Goal: Task Accomplishment & Management: Manage account settings

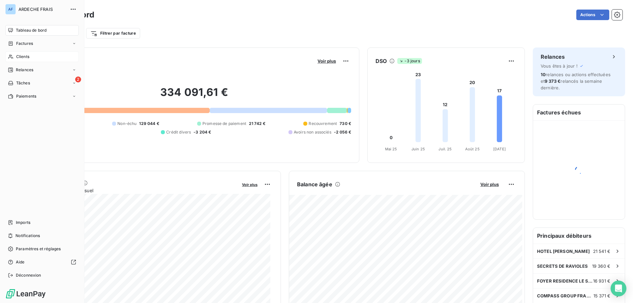
click at [18, 56] on span "Clients" at bounding box center [22, 57] width 13 height 6
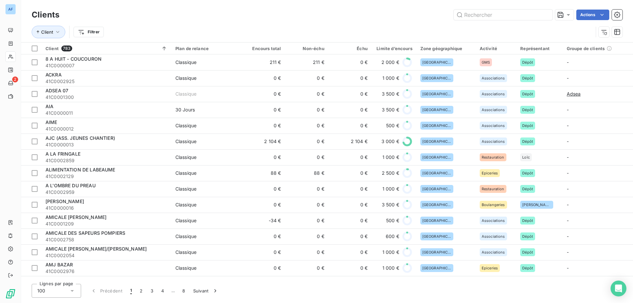
click at [58, 288] on div "100" at bounding box center [56, 291] width 49 height 14
click at [58, 263] on li "50" at bounding box center [56, 265] width 49 height 12
click at [492, 15] on input "text" at bounding box center [503, 15] width 99 height 11
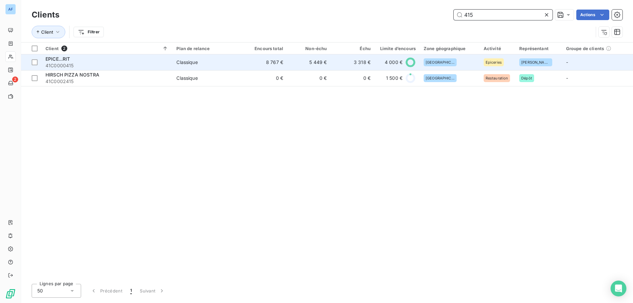
type input "415"
click at [324, 64] on td "5 449 €" at bounding box center [309, 62] width 44 height 16
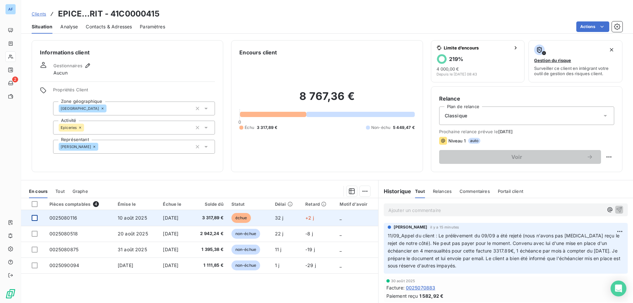
click at [33, 218] on div at bounding box center [35, 218] width 6 height 6
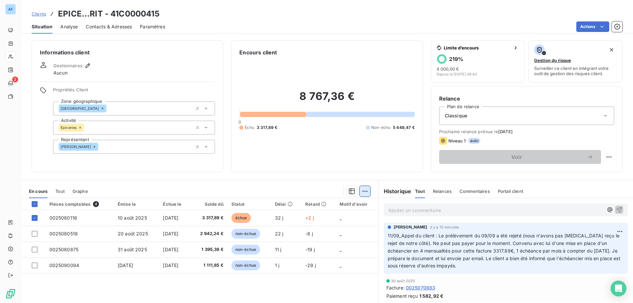
click at [363, 192] on html "AF 2 Clients EPICE...RIT - 41C0000415 Situation Analyse Contacts & Adresses Par…" at bounding box center [316, 151] width 633 height 303
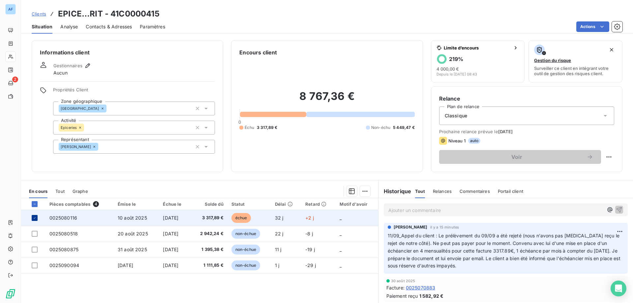
click at [37, 218] on div at bounding box center [35, 218] width 6 height 6
click at [72, 217] on span "0025080116" at bounding box center [63, 218] width 28 height 6
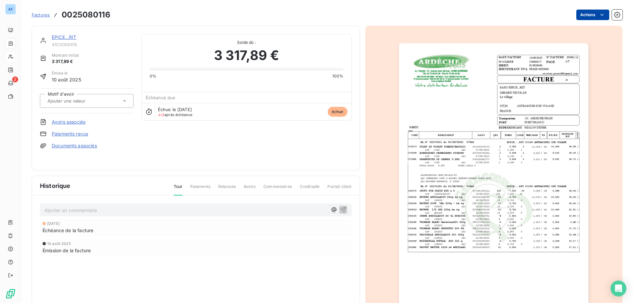
click at [586, 15] on html "AF 2 Factures 0025080116 Actions EPICE...RIT 41C0000415 Montant initial 3 317,8…" at bounding box center [316, 151] width 633 height 303
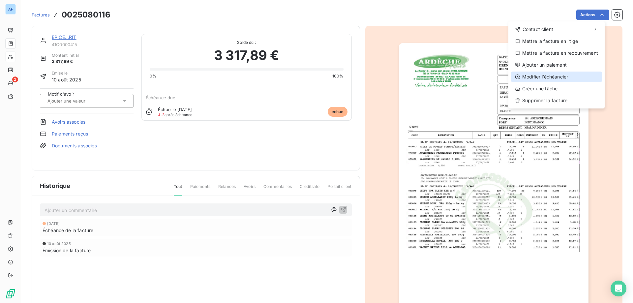
click at [557, 74] on div "Modifier l’échéancier" at bounding box center [556, 77] width 91 height 11
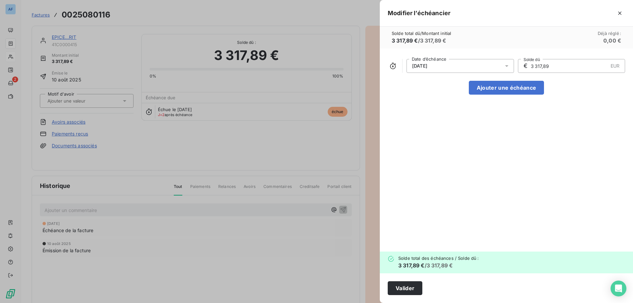
click at [446, 68] on div "[DATE]" at bounding box center [459, 66] width 107 height 14
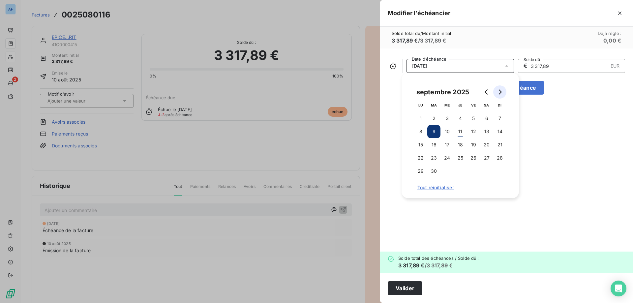
click at [496, 94] on button "Go to next month" at bounding box center [499, 91] width 13 height 13
click at [448, 116] on button "1" at bounding box center [446, 118] width 13 height 13
click at [554, 66] on input "3 317,89" at bounding box center [569, 65] width 78 height 13
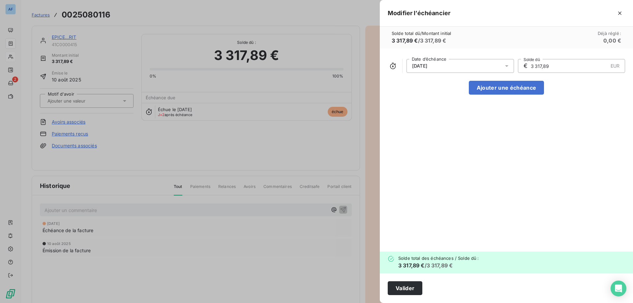
drag, startPoint x: 558, startPoint y: 67, endPoint x: 461, endPoint y: 67, distance: 96.9
click at [461, 67] on div "[DATE] Date d’échéance € 3 317,89 EUR Solde dû" at bounding box center [506, 66] width 237 height 14
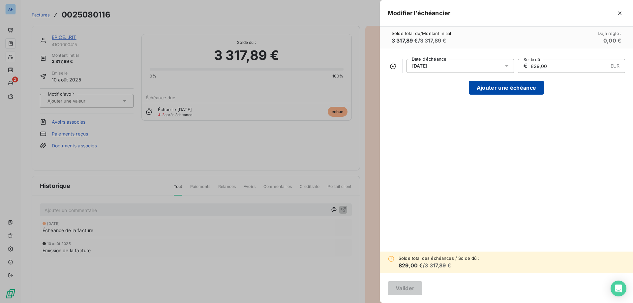
type input "829,00"
click at [517, 88] on button "Ajouter une échéance" at bounding box center [506, 88] width 75 height 14
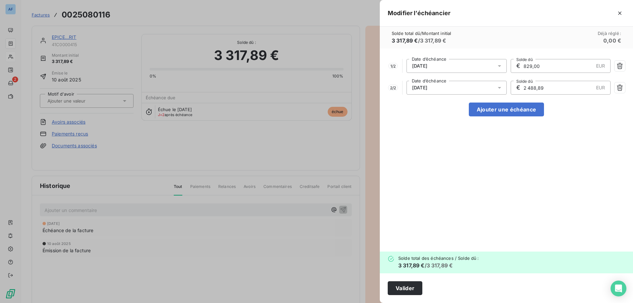
click at [451, 86] on div "[DATE]" at bounding box center [456, 88] width 100 height 14
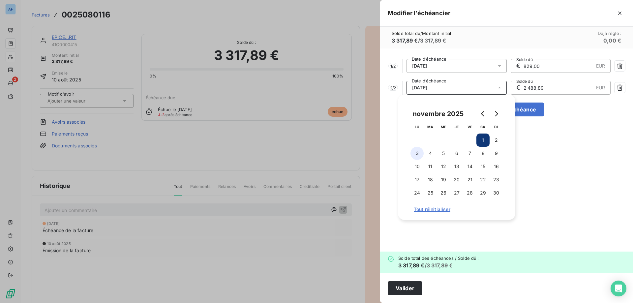
click at [417, 152] on button "3" at bounding box center [416, 153] width 13 height 13
click at [598, 124] on div "1 / 2 [DATE] Date d’échéance € 829,00 EUR Solde dû 2 / 2 [DATE] Date d’échéance…" at bounding box center [506, 149] width 253 height 203
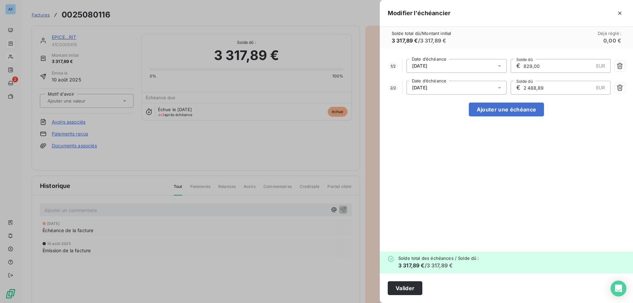
drag, startPoint x: 554, startPoint y: 88, endPoint x: 440, endPoint y: 86, distance: 113.4
click at [440, 86] on div "2 / 2 [DATE] Date d’échéance € 2 488,89 EUR Solde dû" at bounding box center [506, 88] width 237 height 14
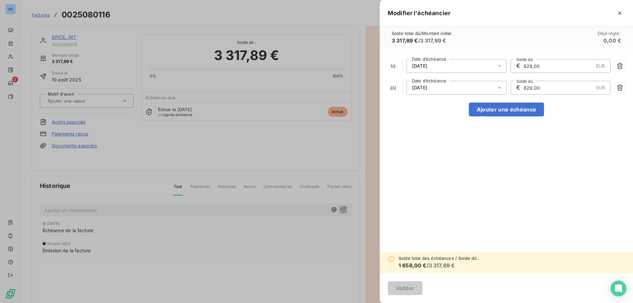
type input "829,00"
click at [511, 113] on button "Ajouter une échéance" at bounding box center [506, 110] width 75 height 14
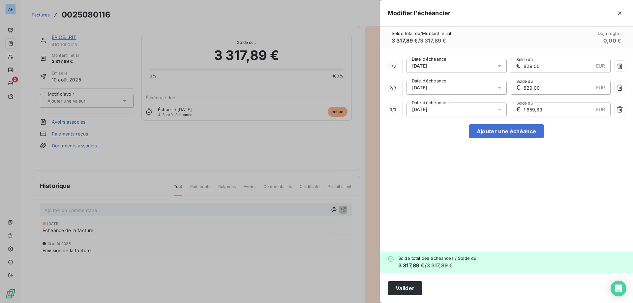
click at [435, 102] on div "1 / 3 [DATE] Date d’échéance € 829,00 EUR Solde dû 2 / 3 [DATE] Date d’échéance…" at bounding box center [506, 149] width 253 height 203
click at [427, 107] on span "[DATE]" at bounding box center [419, 109] width 15 height 5
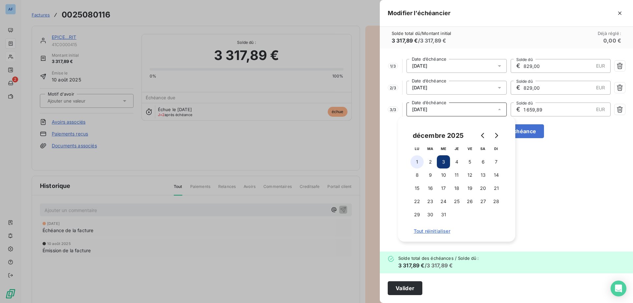
click at [417, 163] on button "1" at bounding box center [416, 161] width 13 height 13
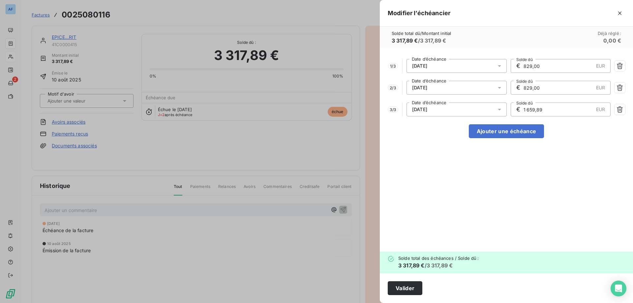
click at [566, 113] on input "1 659,89" at bounding box center [558, 109] width 71 height 13
drag, startPoint x: 567, startPoint y: 112, endPoint x: 436, endPoint y: 112, distance: 130.2
click at [437, 112] on div "3 / 3 [DATE] Date d’échéance € 1 659,89 EUR Solde dû" at bounding box center [506, 110] width 237 height 14
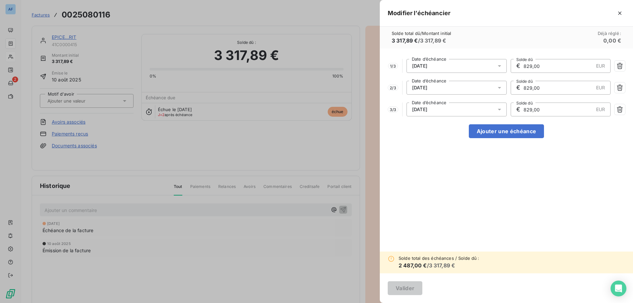
type input "829,00"
click at [495, 130] on button "Ajouter une échéance" at bounding box center [506, 131] width 75 height 14
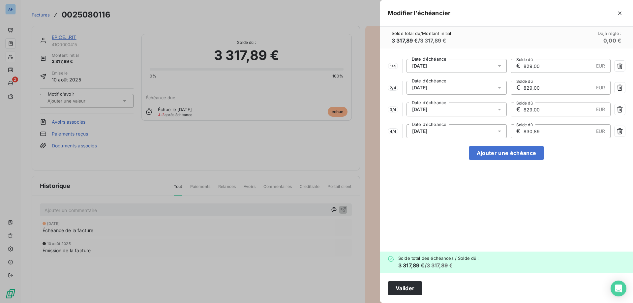
click at [427, 132] on span "[DATE]" at bounding box center [419, 131] width 15 height 5
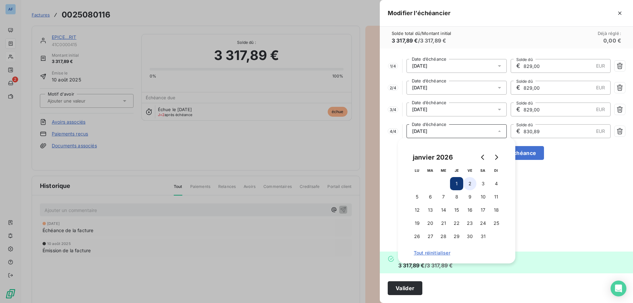
click at [469, 183] on button "2" at bounding box center [469, 183] width 13 height 13
click at [597, 180] on div "1 / 4 [DATE] Date d’échéance € 829,00 EUR Solde dû 2 / 4 [DATE] Date d’échéance…" at bounding box center [506, 149] width 253 height 203
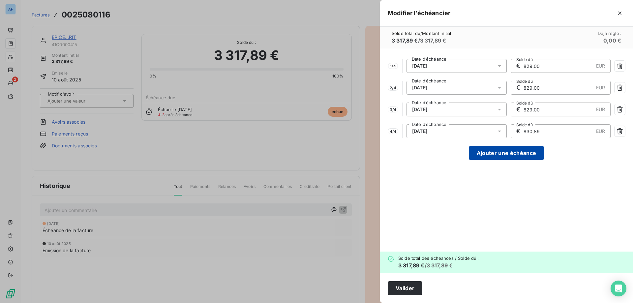
click at [531, 154] on button "Ajouter une échéance" at bounding box center [506, 153] width 75 height 14
type input "663,58"
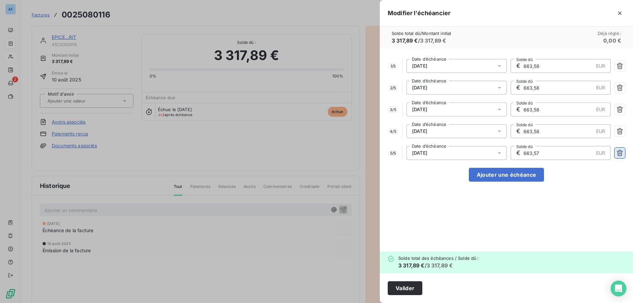
click at [621, 152] on icon "button" at bounding box center [619, 153] width 7 height 7
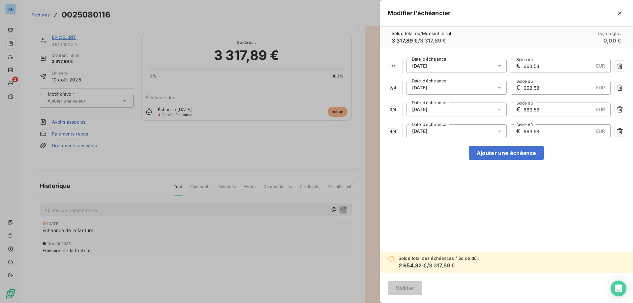
drag, startPoint x: 546, startPoint y: 66, endPoint x: 477, endPoint y: 61, distance: 69.1
click at [480, 61] on div "1 / 4 [DATE] Date d’échéance € 663,58 EUR Solde dû" at bounding box center [506, 66] width 237 height 14
type input "829,00"
drag, startPoint x: 544, startPoint y: 85, endPoint x: 486, endPoint y: 84, distance: 57.4
click at [487, 84] on div "2 / 4 [DATE] Date d’échéance € 663,58 EUR Solde dû" at bounding box center [506, 88] width 237 height 14
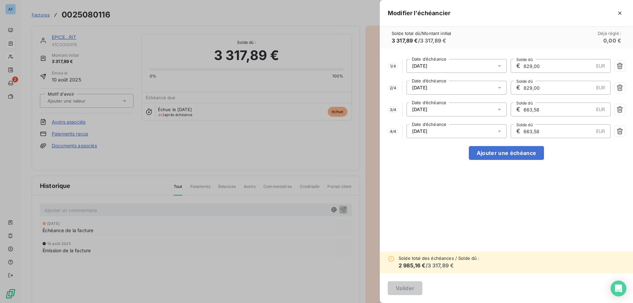
type input "829,00"
drag, startPoint x: 541, startPoint y: 109, endPoint x: 379, endPoint y: 111, distance: 162.2
click at [379, 303] on div "Modifier l’échéancier Solde total dû / Montant initial 3 317,89 € / 3 317,89 € …" at bounding box center [316, 303] width 633 height 0
type input "829,00"
drag, startPoint x: 511, startPoint y: 124, endPoint x: 434, endPoint y: 115, distance: 78.0
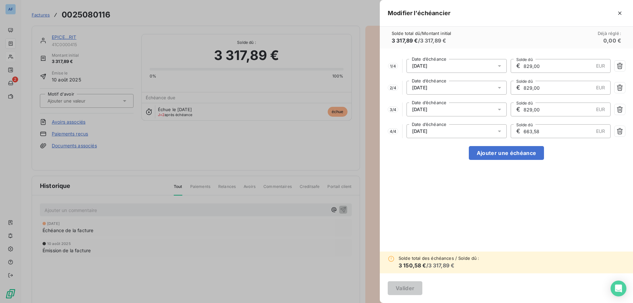
click at [434, 115] on div "1 / 4 [DATE] Date d’échéance € 829,00 EUR Solde dû 2 / 4 [DATE] Date d’échéance…" at bounding box center [506, 149] width 253 height 203
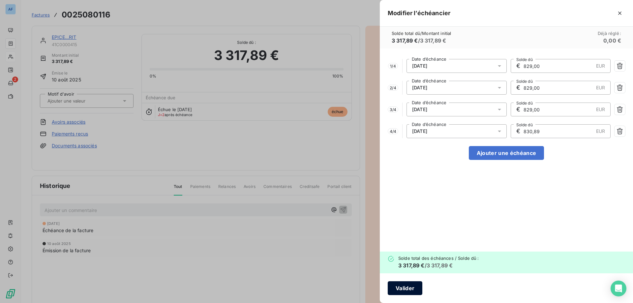
type input "830,89"
click at [401, 291] on button "Valider" at bounding box center [405, 288] width 35 height 14
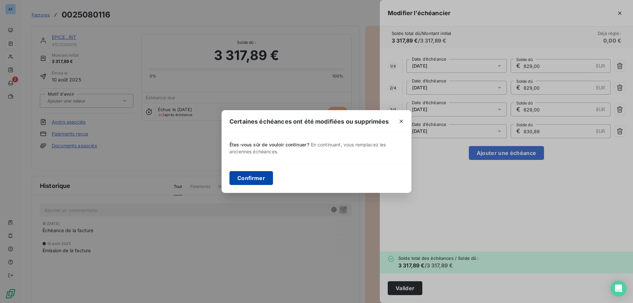
click at [262, 175] on button "Confirmer" at bounding box center [251, 178] width 44 height 14
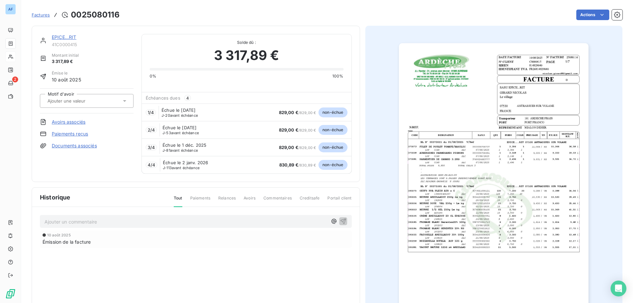
click at [89, 104] on input "text" at bounding box center [80, 101] width 66 height 6
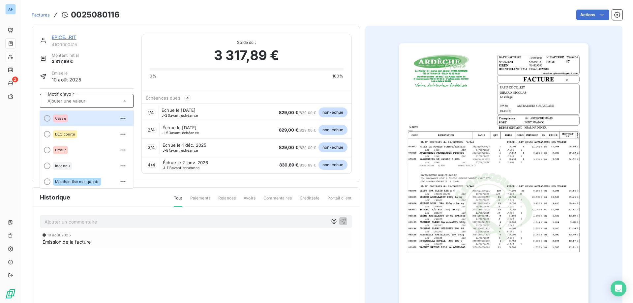
click at [102, 106] on div at bounding box center [87, 101] width 94 height 14
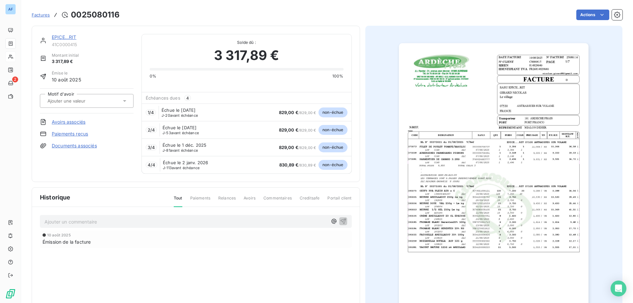
click at [73, 38] on link "EPICE...RIT" at bounding box center [64, 37] width 25 height 6
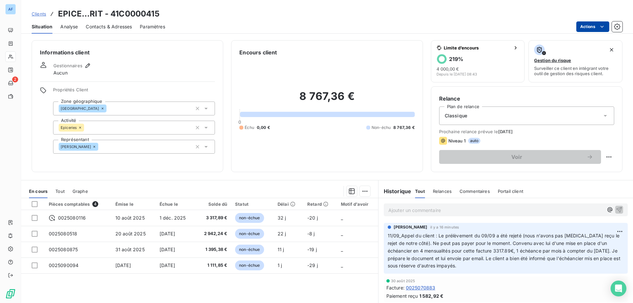
click at [578, 27] on html "AF 2 Clients EPICE...RIT - 41C0000415 Situation Analyse Contacts & Adresses Par…" at bounding box center [316, 151] width 633 height 303
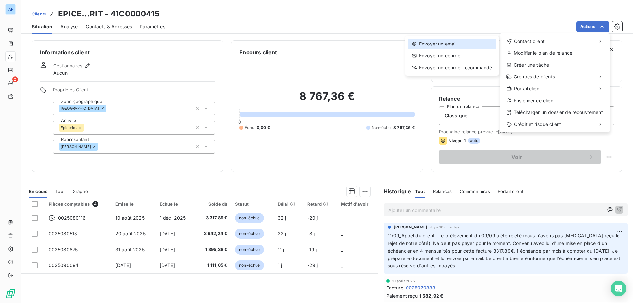
click at [450, 45] on div "Envoyer un email" at bounding box center [452, 44] width 88 height 11
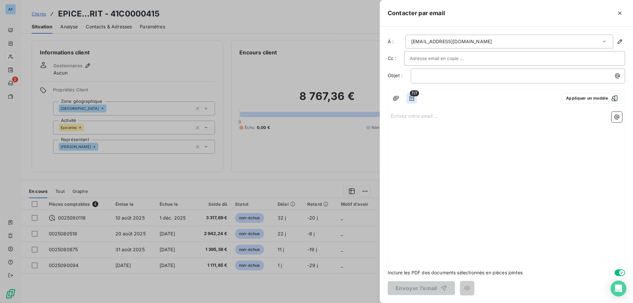
click at [411, 99] on icon "button" at bounding box center [411, 98] width 7 height 7
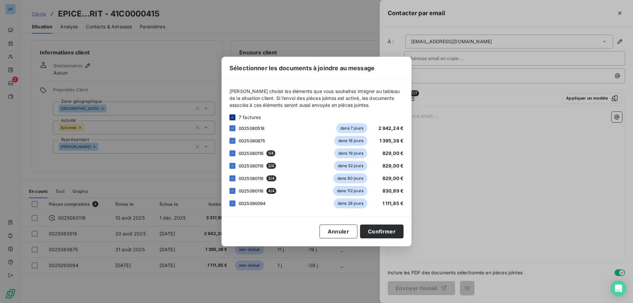
click at [233, 119] on icon at bounding box center [232, 117] width 4 height 4
click at [233, 155] on div at bounding box center [232, 153] width 6 height 6
click at [232, 166] on div at bounding box center [232, 166] width 6 height 6
click at [232, 179] on div at bounding box center [232, 178] width 6 height 6
click at [231, 193] on div at bounding box center [232, 191] width 6 height 6
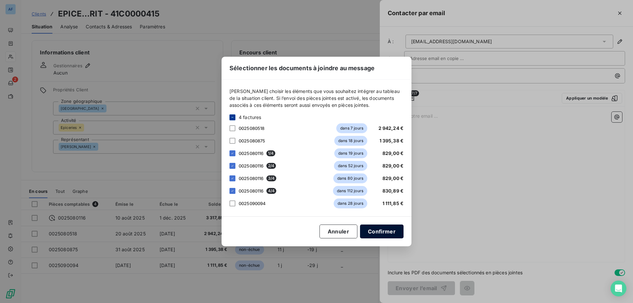
click at [387, 232] on button "Confirmer" at bounding box center [382, 231] width 44 height 14
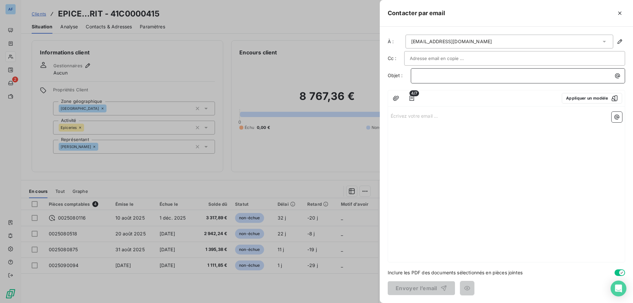
click at [466, 78] on p "﻿" at bounding box center [519, 76] width 206 height 8
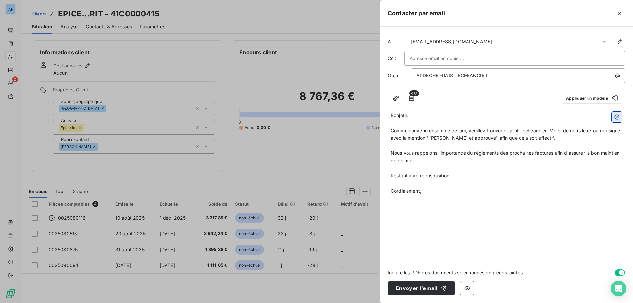
click at [615, 113] on button "button" at bounding box center [616, 117] width 11 height 11
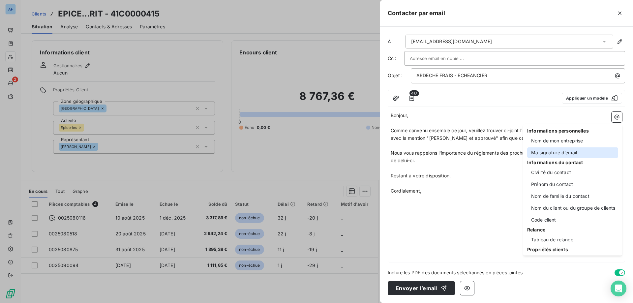
click at [552, 152] on div "Ma signature d’email" at bounding box center [572, 152] width 91 height 11
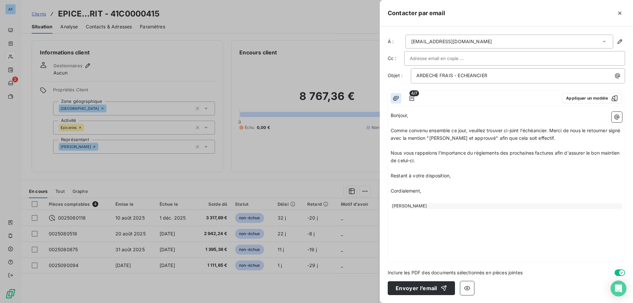
click at [392, 98] on button "button" at bounding box center [396, 98] width 11 height 11
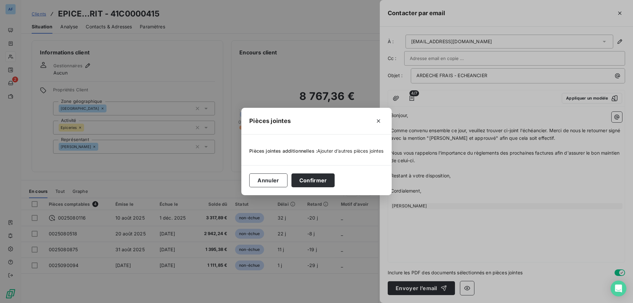
click at [336, 154] on span "Ajouter d’autres pièces jointes" at bounding box center [350, 151] width 67 height 6
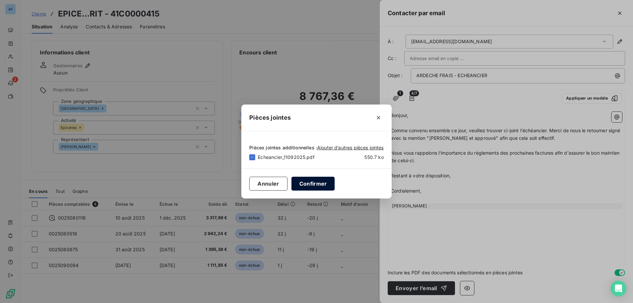
click at [320, 182] on button "Confirmer" at bounding box center [313, 184] width 44 height 14
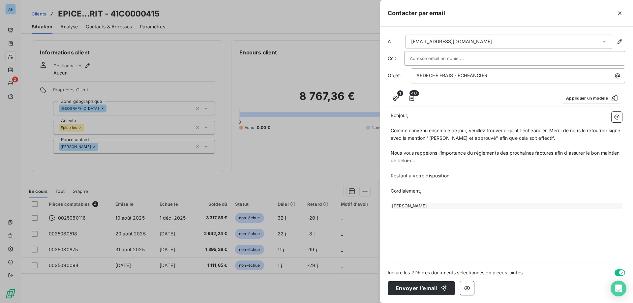
click at [530, 139] on p "Comme convenu ensemble ce jour, veuillez trouver ci-joint l'échéancier. Merci d…" at bounding box center [506, 134] width 231 height 15
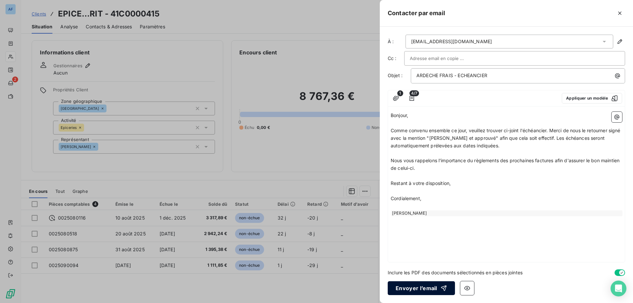
click at [425, 290] on button "Envoyer l’email" at bounding box center [421, 288] width 67 height 14
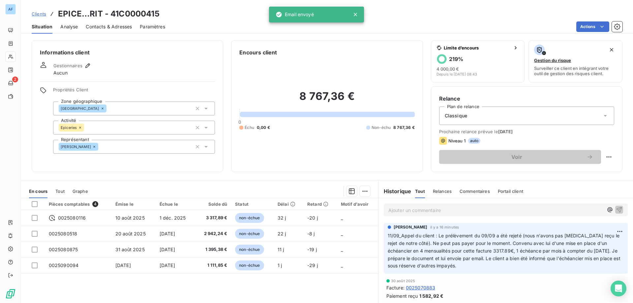
click at [440, 195] on div "Relances" at bounding box center [442, 191] width 19 height 14
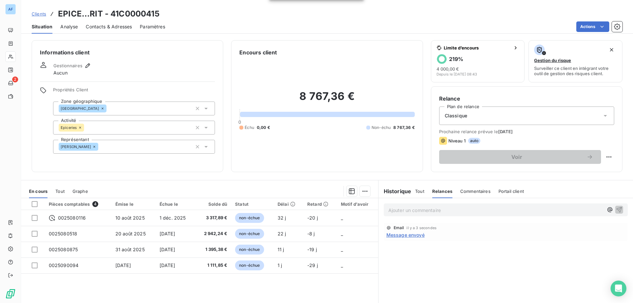
click at [418, 193] on span "Tout" at bounding box center [419, 191] width 9 height 5
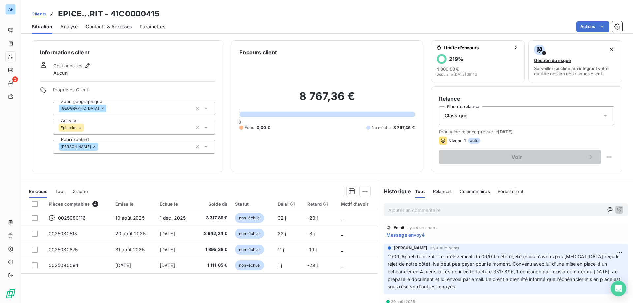
click at [417, 234] on span "Message envoyé" at bounding box center [405, 234] width 38 height 7
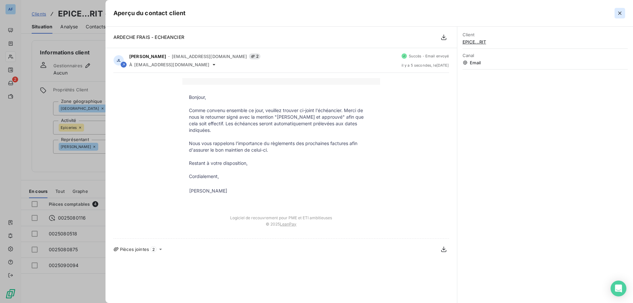
click at [623, 13] on icon "button" at bounding box center [619, 13] width 7 height 7
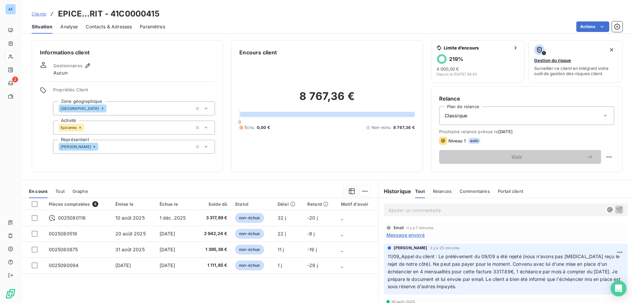
click at [404, 210] on p "Ajouter un commentaire ﻿" at bounding box center [495, 210] width 215 height 8
click at [608, 252] on html "AF 2 Clients EPICE...RIT - 41C0000415 Situation Analyse Contacts & Adresses Par…" at bounding box center [316, 151] width 633 height 303
click at [592, 267] on div "Editer" at bounding box center [594, 266] width 37 height 11
click at [529, 288] on p "11/09_Appel du client : Le prélèvement du 09/09 a été rejeté (nous n'avons pas …" at bounding box center [502, 272] width 228 height 38
click at [613, 253] on html "AF 2 Clients EPICE...RIT - 41C0000415 Situation Analyse Contacts & Adresses Par…" at bounding box center [316, 151] width 633 height 303
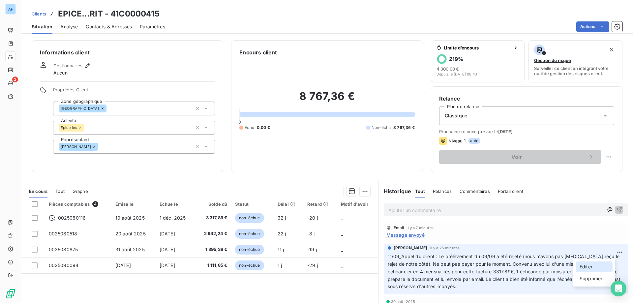
click at [599, 265] on div "Editer" at bounding box center [594, 266] width 37 height 11
click at [618, 274] on icon "button" at bounding box center [621, 272] width 6 height 6
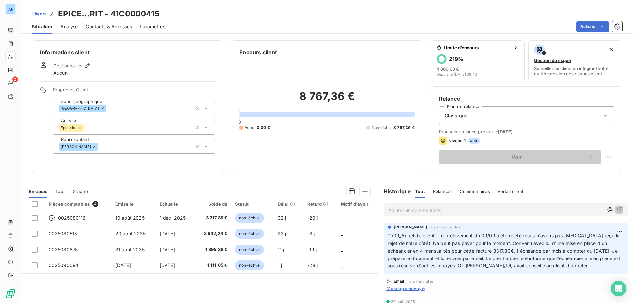
click at [417, 289] on span "Message envoyé" at bounding box center [405, 288] width 38 height 7
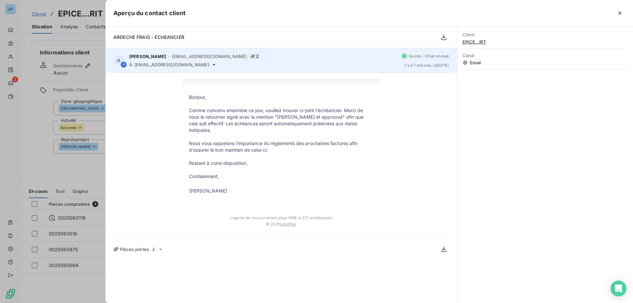
click at [211, 65] on div "À [EMAIL_ADDRESS][DOMAIN_NAME]" at bounding box center [262, 64] width 267 height 5
click at [191, 65] on span "[EMAIL_ADDRESS][DOMAIN_NAME]" at bounding box center [171, 64] width 75 height 5
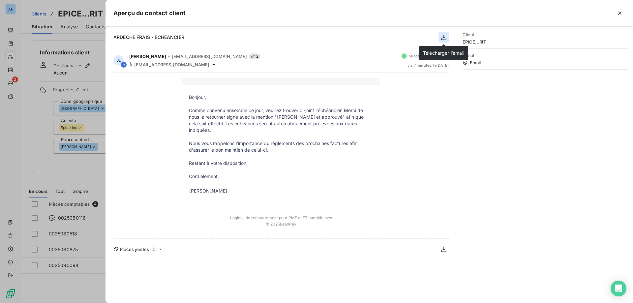
click at [444, 39] on icon "button" at bounding box center [443, 37] width 7 height 7
click at [152, 246] on span "2" at bounding box center [153, 249] width 6 height 6
click at [161, 249] on icon at bounding box center [160, 249] width 3 height 1
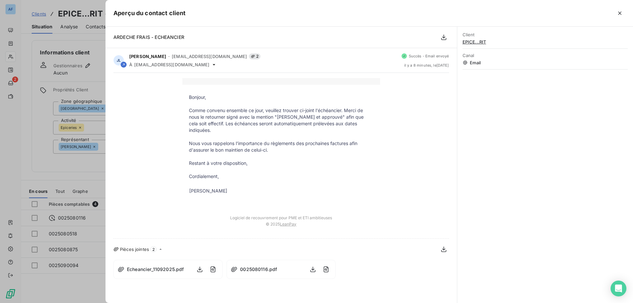
click at [162, 267] on div "Echeancier_11092025.pdf" at bounding box center [167, 269] width 109 height 19
click at [162, 266] on span "Echeancier_11092025.pdf" at bounding box center [155, 269] width 57 height 7
click at [325, 268] on icon "button" at bounding box center [326, 269] width 2 height 2
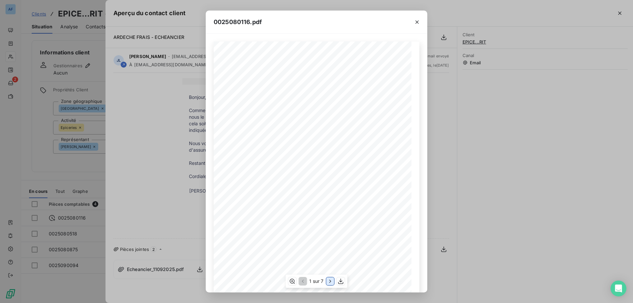
click at [327, 282] on icon "button" at bounding box center [330, 281] width 7 height 7
click at [327, 282] on button "button" at bounding box center [331, 281] width 8 height 8
click at [327, 282] on icon "button" at bounding box center [330, 281] width 7 height 7
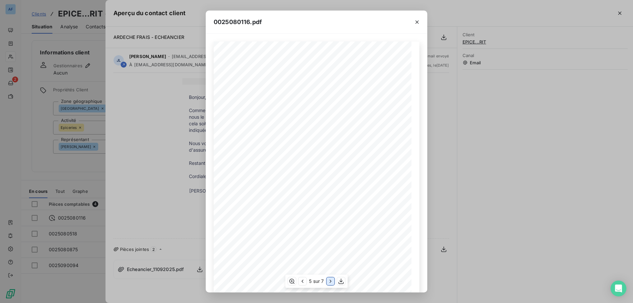
click at [327, 282] on button "button" at bounding box center [331, 281] width 8 height 8
click at [416, 22] on icon "button" at bounding box center [417, 22] width 7 height 7
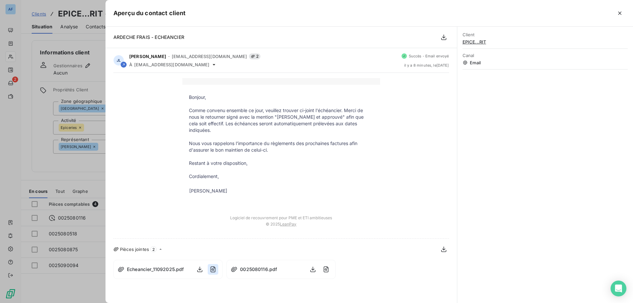
click at [212, 266] on icon "button" at bounding box center [213, 269] width 5 height 6
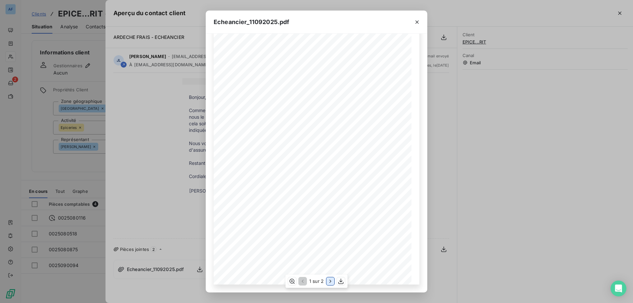
click at [333, 280] on icon "button" at bounding box center [330, 281] width 7 height 7
click at [415, 23] on icon "button" at bounding box center [417, 22] width 7 height 7
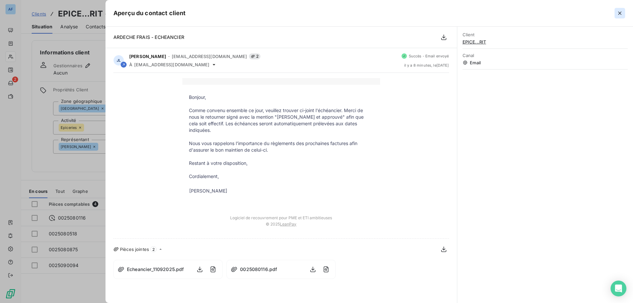
click at [619, 14] on icon "button" at bounding box center [619, 13] width 3 height 3
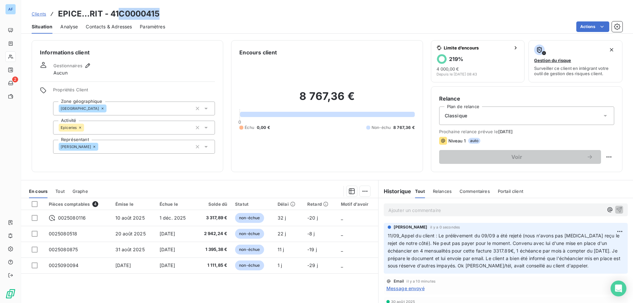
drag, startPoint x: 161, startPoint y: 14, endPoint x: 120, endPoint y: 15, distance: 40.9
click at [120, 15] on div "Clients EPICE...RIT - 41C0000415" at bounding box center [327, 14] width 612 height 12
copy h3 "C0000415"
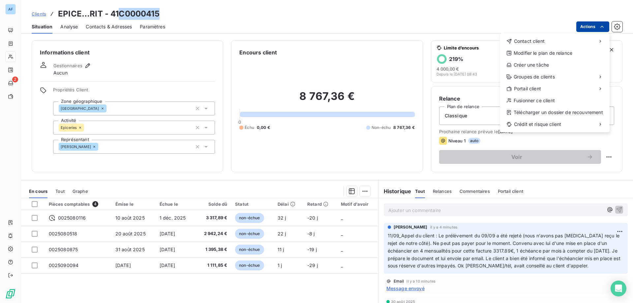
click at [588, 26] on html "AF 2 Clients EPICE...RIT - 41C0000415 Situation Analyse Contacts & Adresses Par…" at bounding box center [316, 151] width 633 height 303
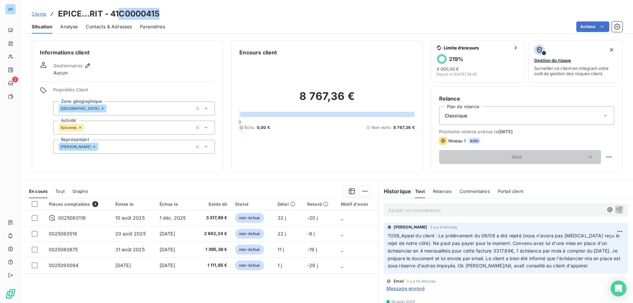
click at [119, 221] on html "AF 2 Clients EPICE...RIT - 41C0000415 Situation Analyse Contacts & Adresses Par…" at bounding box center [316, 151] width 633 height 303
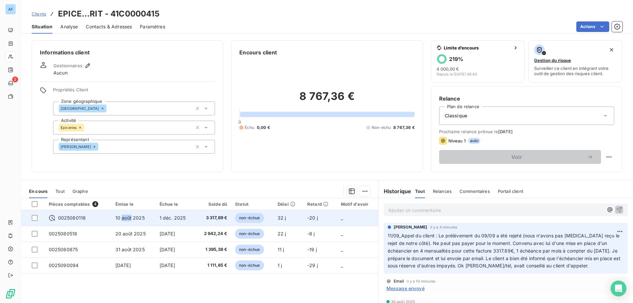
click at [121, 221] on td "10 août 2025" at bounding box center [133, 218] width 44 height 16
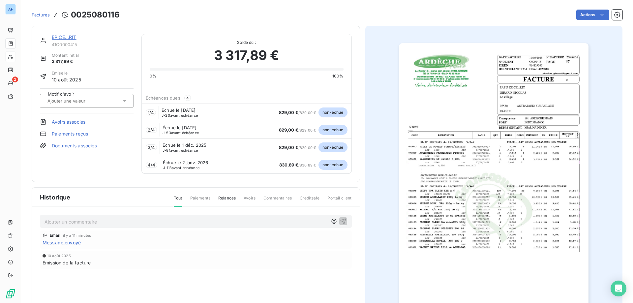
click at [78, 148] on link "Documents associés" at bounding box center [74, 145] width 45 height 7
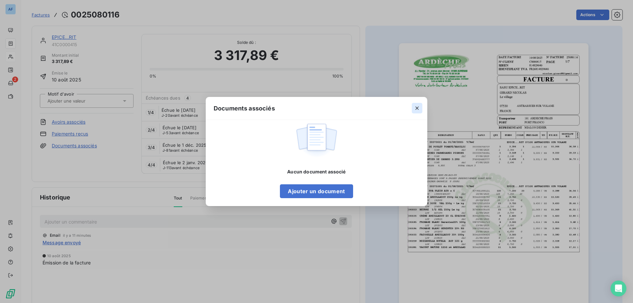
click at [418, 104] on button "button" at bounding box center [417, 108] width 11 height 11
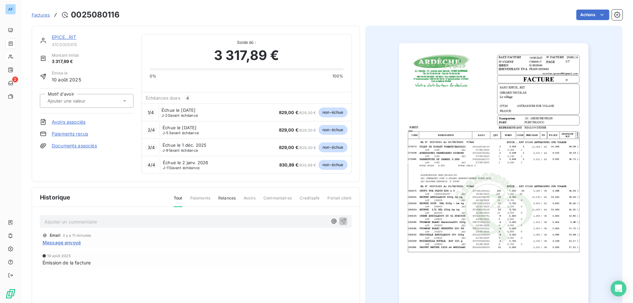
click at [65, 38] on link "EPICE...RIT" at bounding box center [64, 37] width 25 height 6
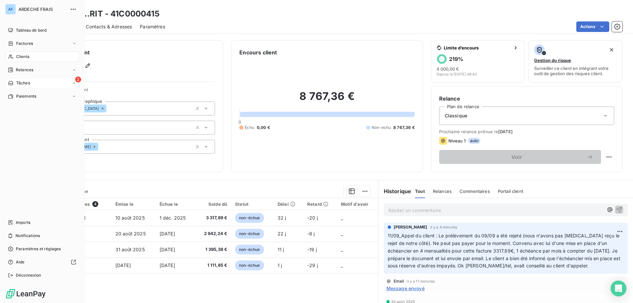
click at [12, 82] on icon at bounding box center [10, 83] width 5 height 4
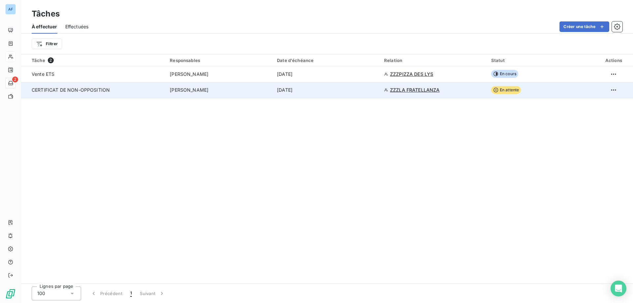
click at [246, 90] on div "[PERSON_NAME]" at bounding box center [219, 90] width 99 height 7
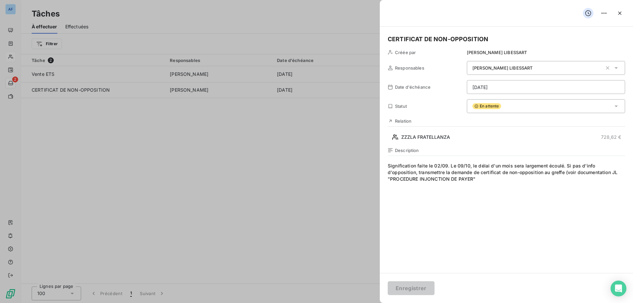
click at [498, 197] on span "Signification faite le 02/09. Le 09/10, le délai d'un mois sera largement écoul…" at bounding box center [506, 226] width 237 height 127
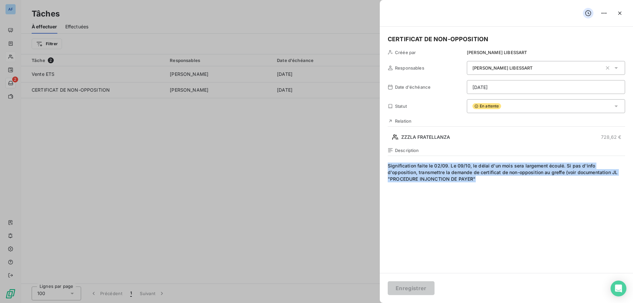
drag, startPoint x: 486, startPoint y: 181, endPoint x: 220, endPoint y: 104, distance: 276.6
click at [222, 303] on div "CERTIFICAT DE NON-OPPOSITION Créée par [PERSON_NAME] Responsables [PERSON_NAME]…" at bounding box center [316, 303] width 633 height 0
copy span "Signification faite le 02/09. Le 09/10, le délai d'un mois sera largement écoul…"
click at [603, 15] on html "AF 2 Tâches À effectuer Effectuées Créer une tâche Filtrer Tâche 2 Responsables…" at bounding box center [316, 151] width 633 height 303
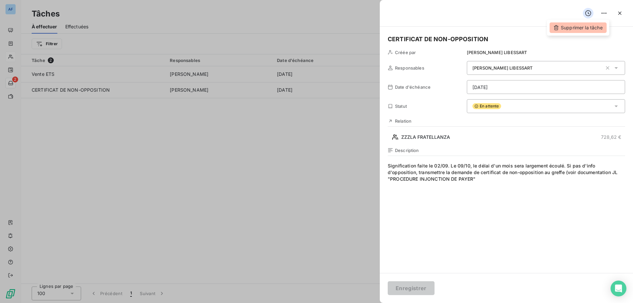
click at [565, 28] on div "Supprimer la tâche" at bounding box center [577, 27] width 57 height 11
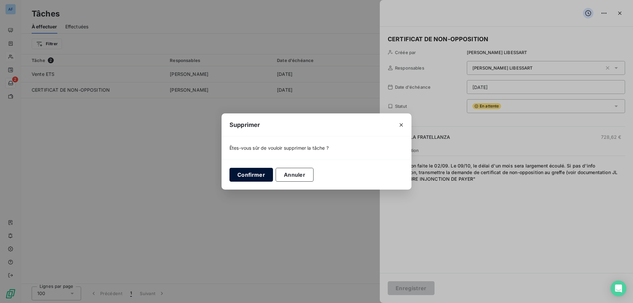
click at [245, 171] on button "Confirmer" at bounding box center [251, 175] width 44 height 14
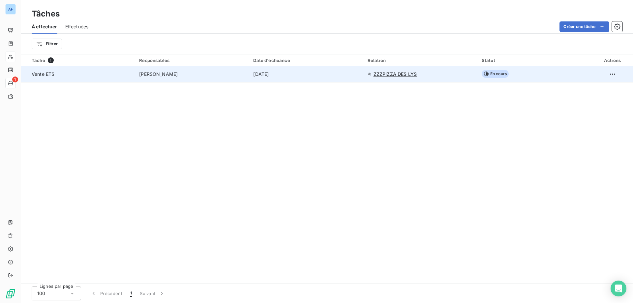
click at [162, 73] on span "[PERSON_NAME]" at bounding box center [158, 74] width 39 height 7
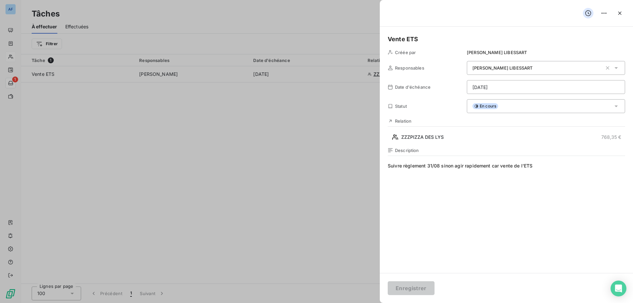
click at [192, 147] on div at bounding box center [316, 151] width 633 height 303
click at [619, 10] on icon "button" at bounding box center [619, 13] width 7 height 7
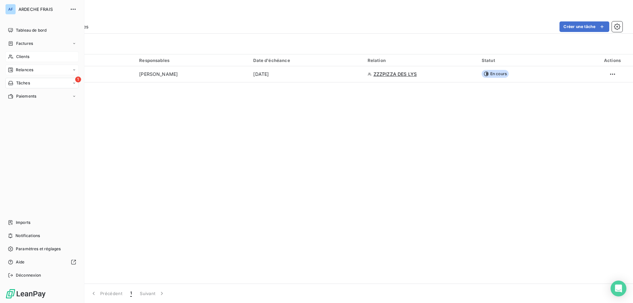
click at [14, 69] on div "Relances" at bounding box center [20, 70] width 25 height 6
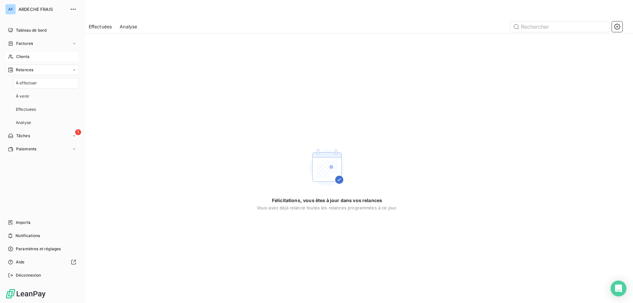
click at [31, 58] on div "Clients" at bounding box center [42, 56] width 74 height 11
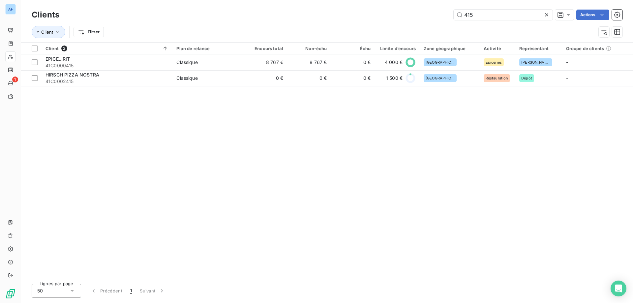
click at [547, 16] on icon at bounding box center [546, 15] width 7 height 7
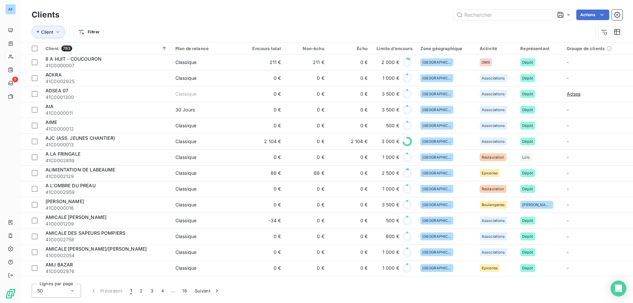
click at [482, 9] on div "Clients Actions" at bounding box center [327, 15] width 591 height 14
click at [482, 16] on input "text" at bounding box center [503, 15] width 99 height 11
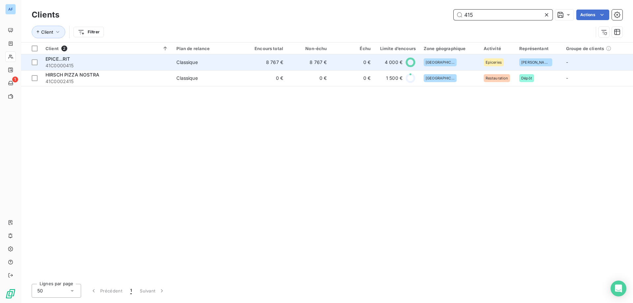
type input "415"
click at [331, 65] on td "0 €" at bounding box center [353, 62] width 44 height 16
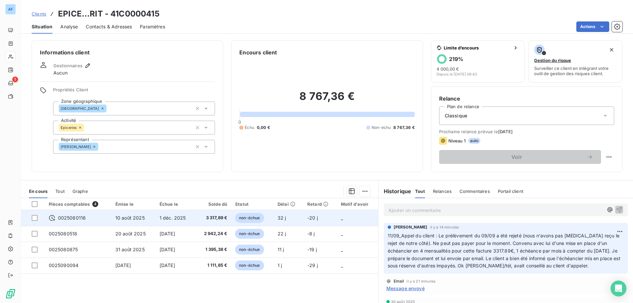
click at [209, 216] on span "3 317,89 €" at bounding box center [213, 218] width 28 height 7
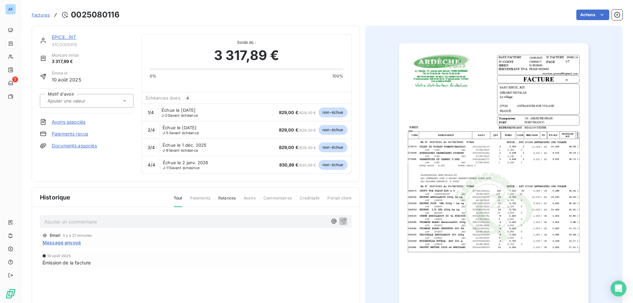
click at [61, 36] on link "EPICE...RIT" at bounding box center [64, 37] width 25 height 6
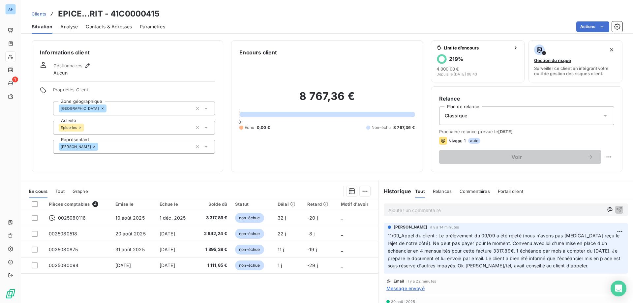
click at [39, 15] on span "Clients" at bounding box center [39, 13] width 15 height 5
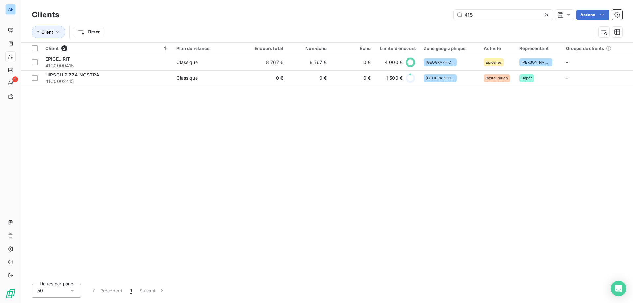
click at [547, 15] on icon at bounding box center [546, 15] width 7 height 7
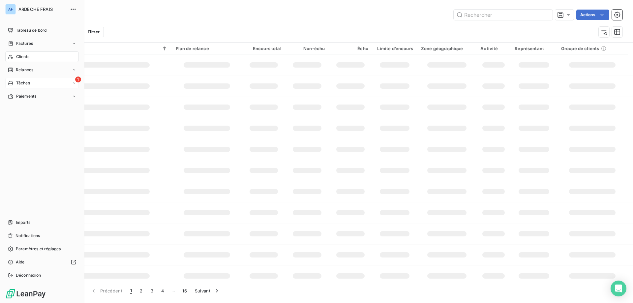
click at [15, 83] on div "Tâches" at bounding box center [19, 83] width 22 height 6
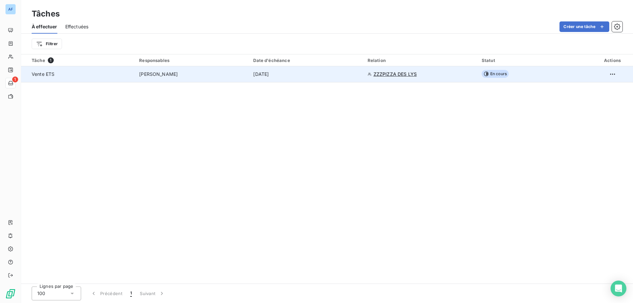
click at [346, 76] on div "[DATE]" at bounding box center [306, 74] width 106 height 7
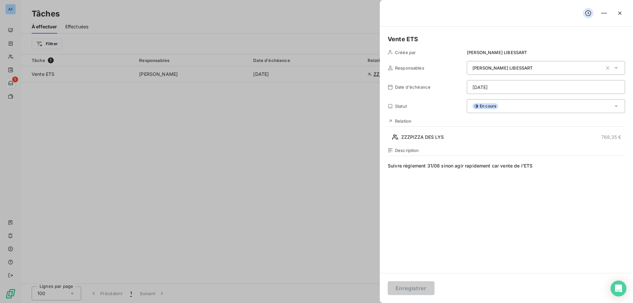
click at [554, 105] on div "En cours" at bounding box center [546, 106] width 158 height 14
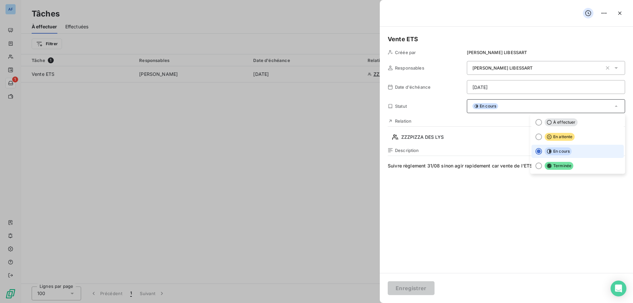
click at [280, 138] on div at bounding box center [316, 151] width 633 height 303
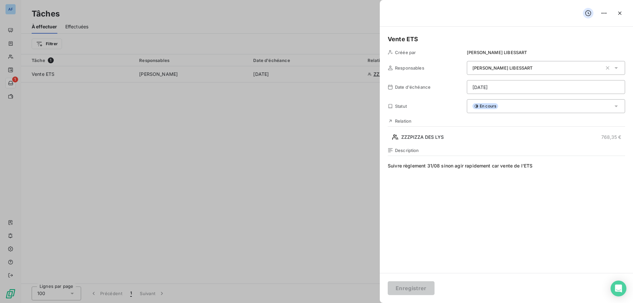
click at [277, 233] on div at bounding box center [316, 151] width 633 height 303
click at [622, 14] on icon "button" at bounding box center [619, 13] width 7 height 7
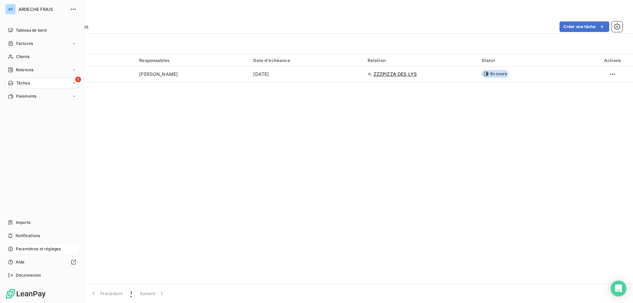
click at [22, 248] on span "Paramètres et réglages" at bounding box center [38, 249] width 45 height 6
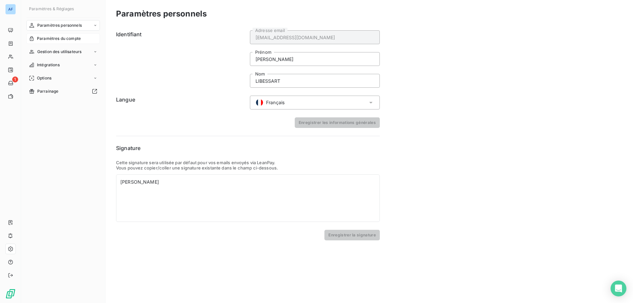
click at [82, 40] on div "Paramètres du compte" at bounding box center [63, 38] width 74 height 11
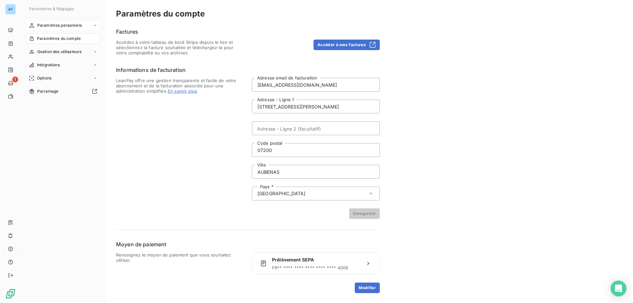
click at [70, 24] on span "Paramètres personnels" at bounding box center [59, 25] width 44 height 6
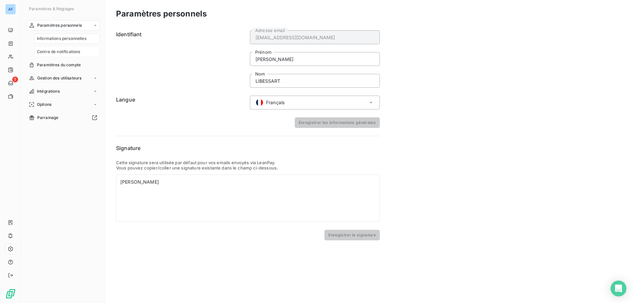
click at [71, 51] on span "Centre de notifications" at bounding box center [58, 52] width 43 height 6
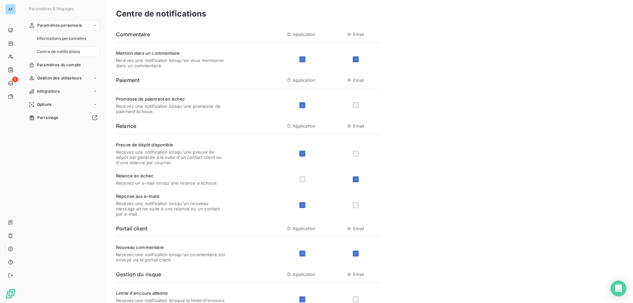
scroll to position [33, 0]
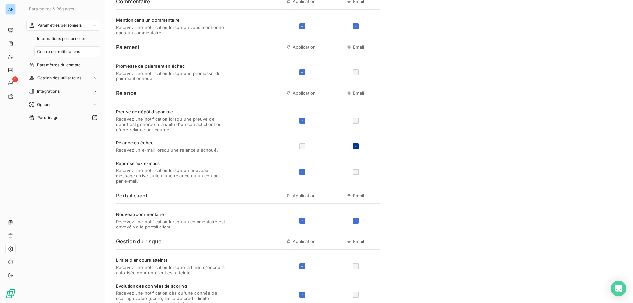
click at [355, 146] on icon at bounding box center [356, 146] width 4 height 4
click at [301, 147] on div at bounding box center [302, 146] width 6 height 6
click at [356, 146] on div at bounding box center [356, 146] width 6 height 6
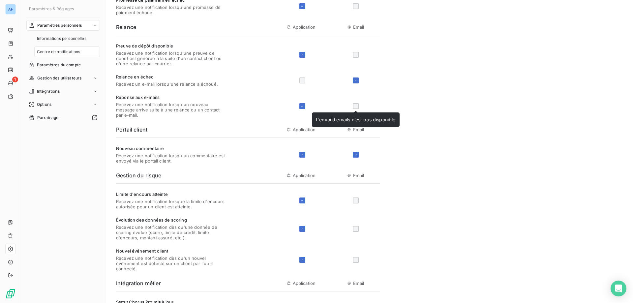
click at [355, 107] on div at bounding box center [356, 106] width 6 height 6
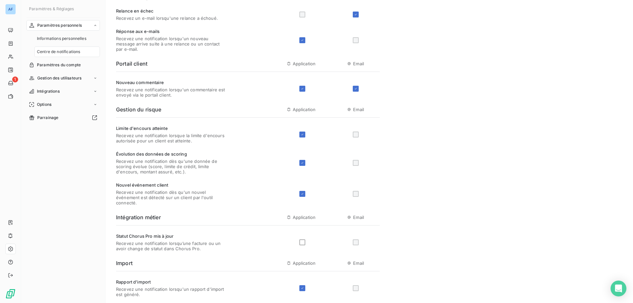
scroll to position [193, 0]
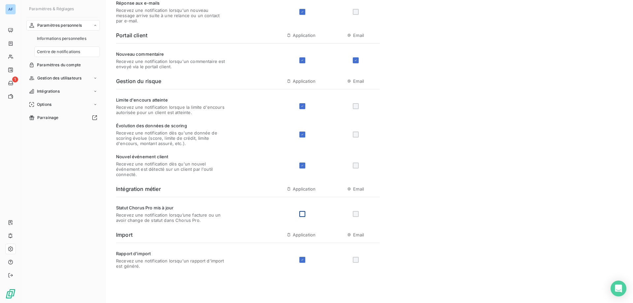
click at [302, 217] on div at bounding box center [302, 214] width 6 height 6
click at [148, 296] on button "Enregistrer" at bounding box center [139, 291] width 47 height 14
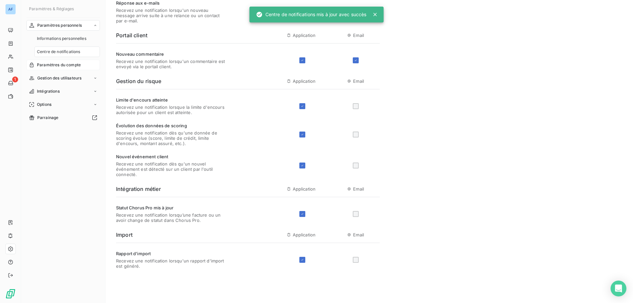
click at [76, 65] on span "Paramètres du compte" at bounding box center [59, 65] width 44 height 6
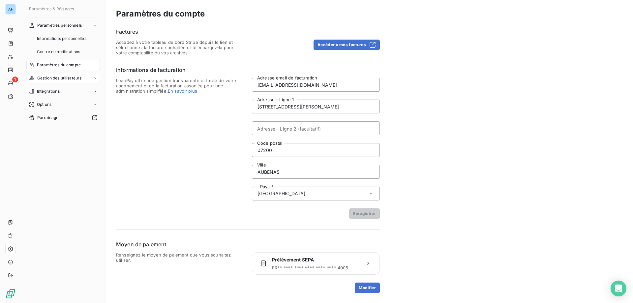
click at [67, 79] on span "Gestion des utilisateurs" at bounding box center [59, 78] width 44 height 6
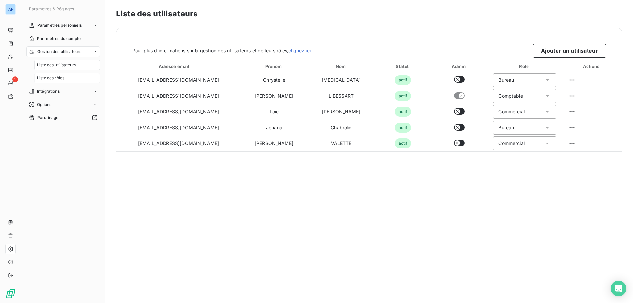
click at [66, 79] on div "Liste des rôles" at bounding box center [67, 78] width 66 height 11
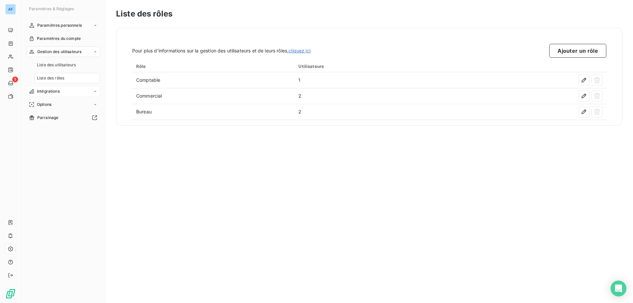
click at [66, 92] on div "Intégrations" at bounding box center [63, 91] width 74 height 11
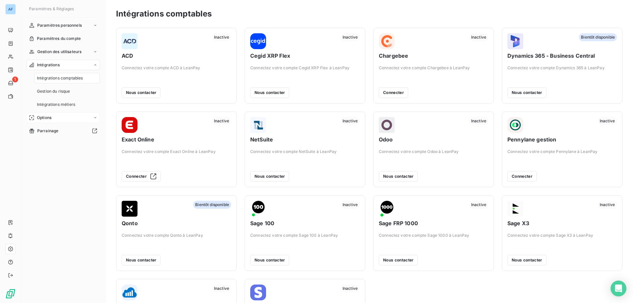
click at [58, 118] on div "Options" at bounding box center [63, 117] width 74 height 11
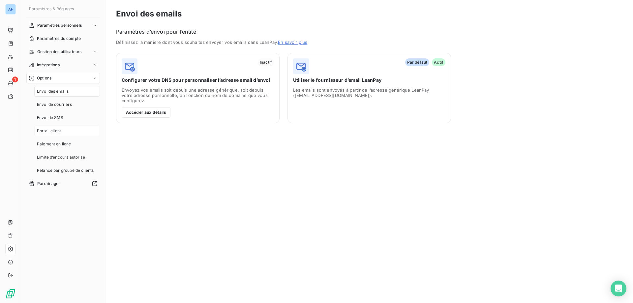
click at [64, 131] on div "Portail client" at bounding box center [67, 131] width 66 height 11
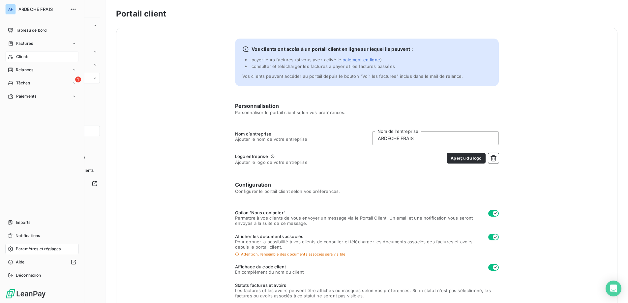
click at [28, 57] on span "Clients" at bounding box center [22, 57] width 13 height 6
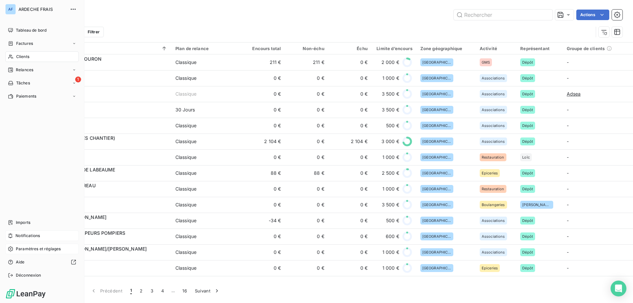
click at [28, 232] on div "Notifications" at bounding box center [42, 235] width 74 height 11
click at [27, 243] on nav "Imports Notifications Paramètres et réglages Aide Déconnexion" at bounding box center [42, 248] width 74 height 63
click at [26, 249] on span "Paramètres et réglages" at bounding box center [38, 249] width 45 height 6
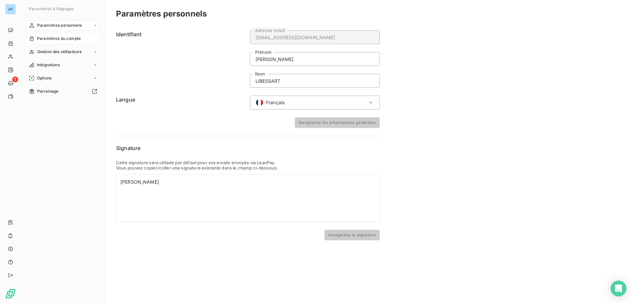
click at [53, 38] on span "Paramètres du compte" at bounding box center [59, 39] width 44 height 6
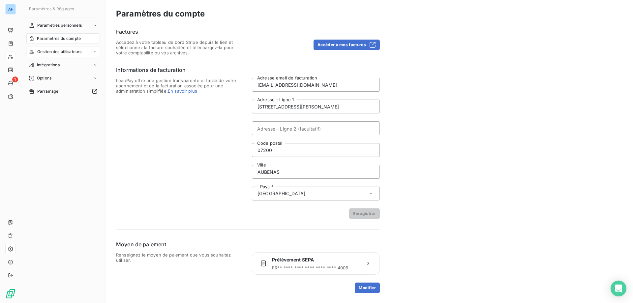
click at [72, 51] on span "Gestion des utilisateurs" at bounding box center [59, 52] width 44 height 6
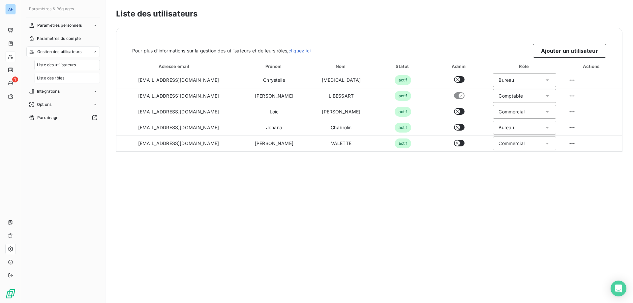
click at [55, 75] on span "Liste des rôles" at bounding box center [50, 78] width 27 height 6
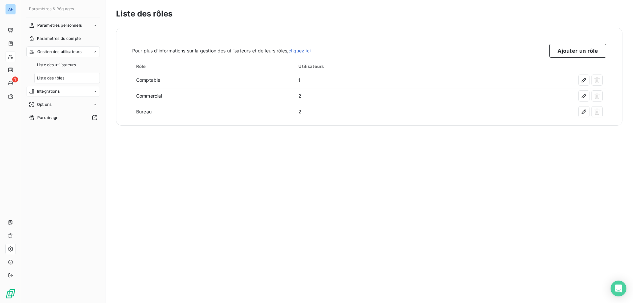
click at [55, 91] on span "Intégrations" at bounding box center [48, 91] width 23 height 6
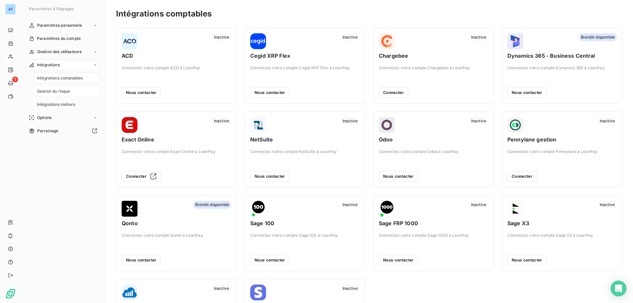
click at [55, 92] on span "Gestion du risque" at bounding box center [53, 91] width 33 height 6
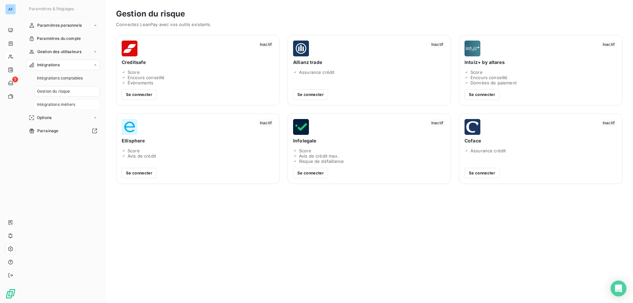
click at [59, 104] on span "Intégrations métiers" at bounding box center [56, 105] width 38 height 6
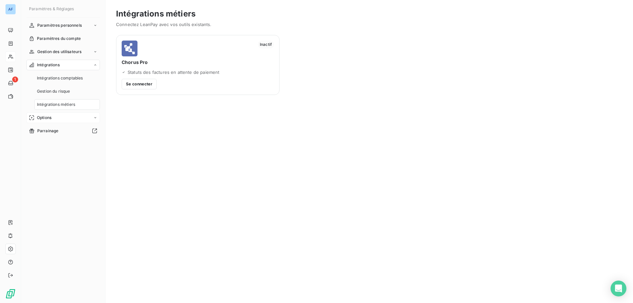
click at [57, 120] on div "Options" at bounding box center [63, 117] width 74 height 11
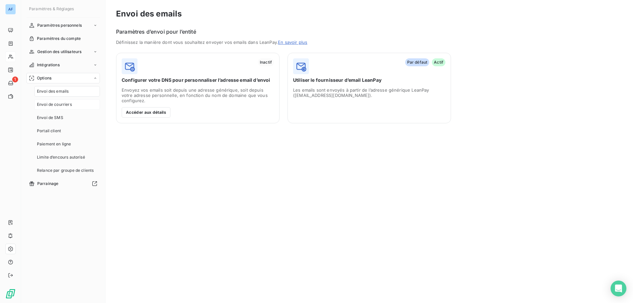
click at [61, 103] on span "Envoi de courriers" at bounding box center [54, 105] width 35 height 6
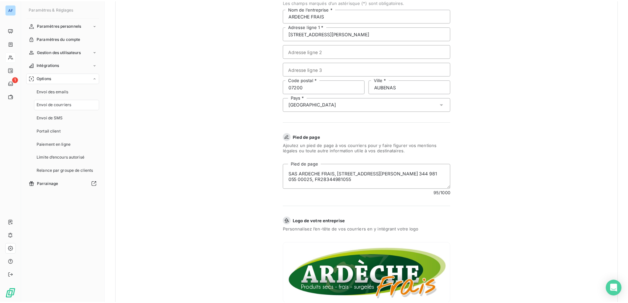
scroll to position [174, 0]
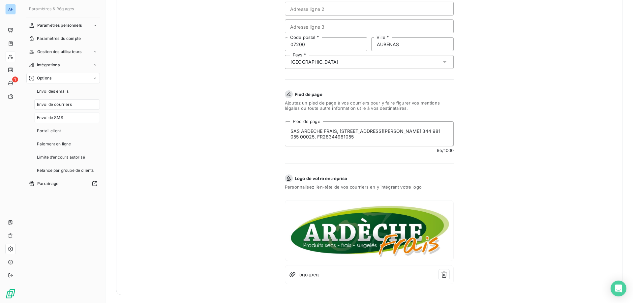
click at [74, 121] on div "Envoi de SMS" at bounding box center [67, 117] width 66 height 11
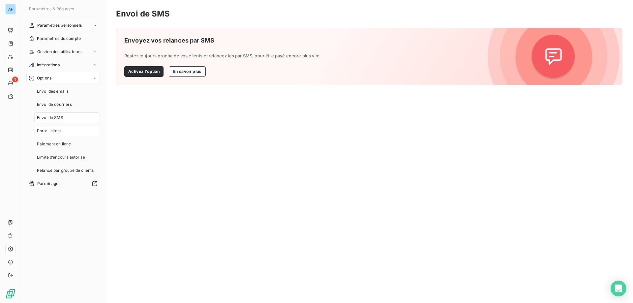
click at [73, 133] on div "Portail client" at bounding box center [67, 131] width 66 height 11
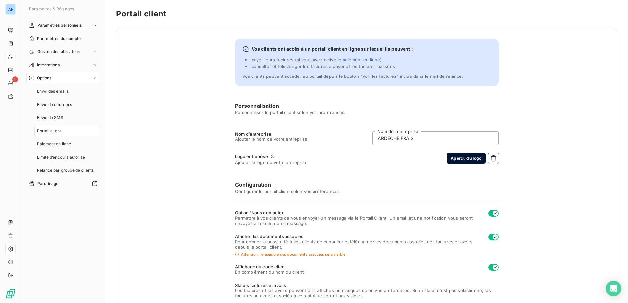
click at [456, 159] on button "Aperçu du logo" at bounding box center [466, 158] width 39 height 11
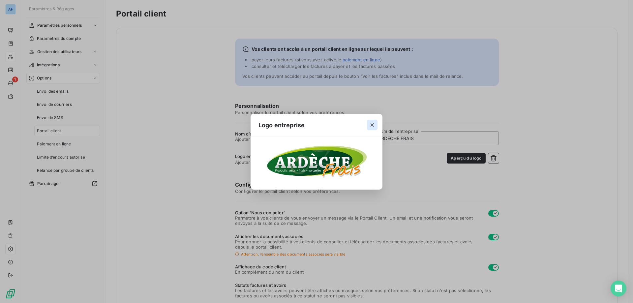
click at [370, 126] on icon "button" at bounding box center [372, 125] width 7 height 7
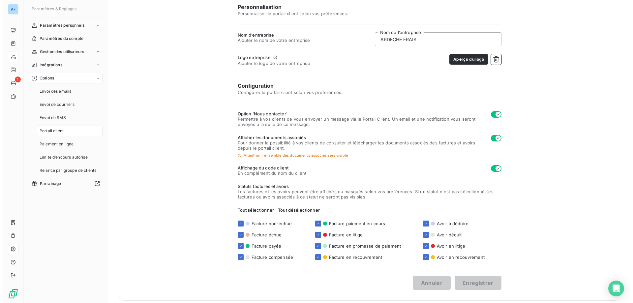
scroll to position [104, 0]
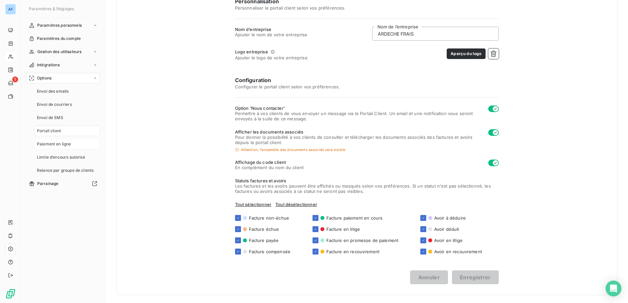
click at [54, 140] on div "Paiement en ligne" at bounding box center [67, 144] width 66 height 11
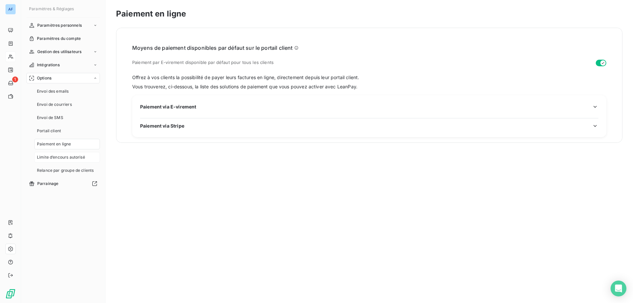
click at [78, 158] on span "Limite d’encours autorisé" at bounding box center [61, 157] width 48 height 6
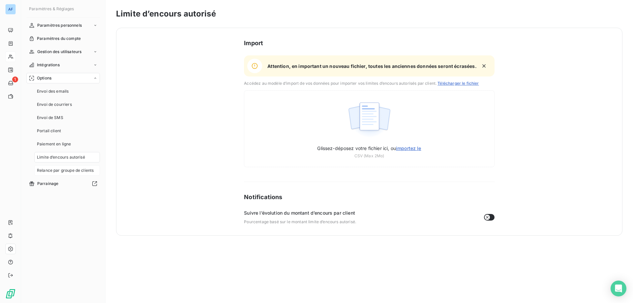
click at [79, 171] on span "Relance par groupe de clients" at bounding box center [65, 170] width 57 height 6
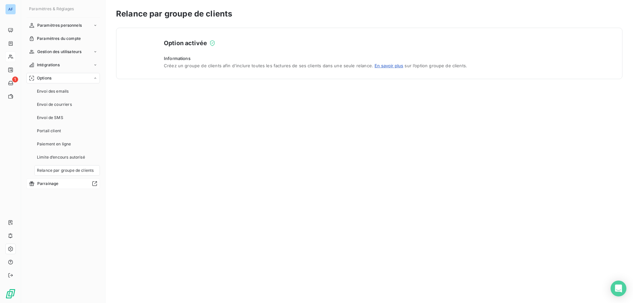
click at [56, 185] on span "Parrainage" at bounding box center [47, 184] width 21 height 6
click at [74, 26] on span "Paramètres personnels" at bounding box center [59, 25] width 44 height 6
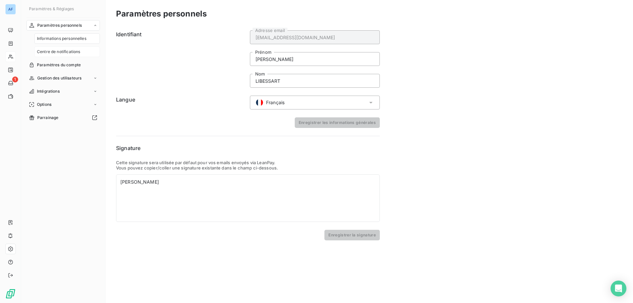
click at [74, 47] on div "Centre de notifications" at bounding box center [67, 51] width 66 height 11
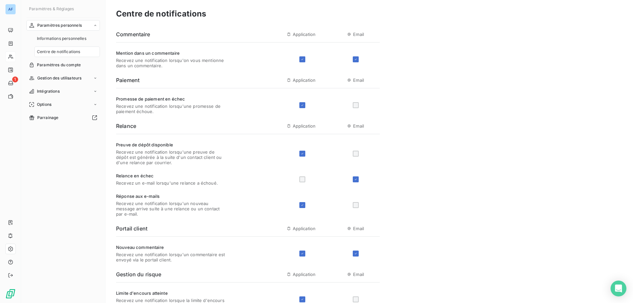
click at [354, 104] on div at bounding box center [356, 105] width 6 height 6
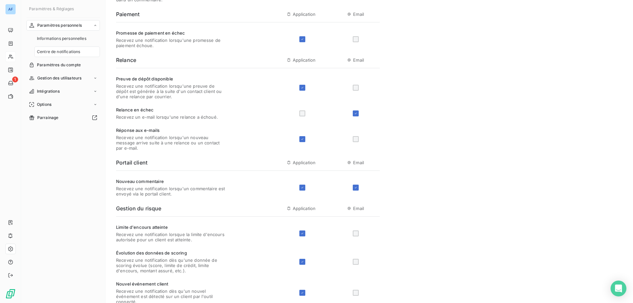
click at [354, 140] on div at bounding box center [356, 139] width 6 height 6
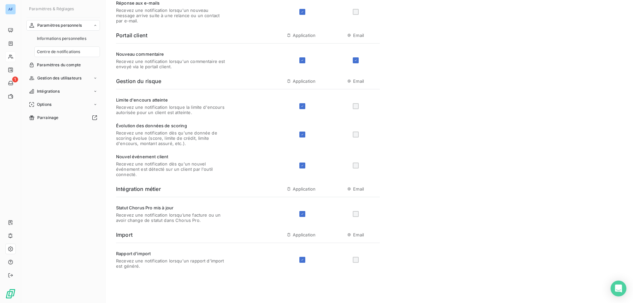
click at [356, 213] on div at bounding box center [356, 214] width 6 height 6
click at [85, 63] on div "Paramètres du compte" at bounding box center [63, 65] width 74 height 11
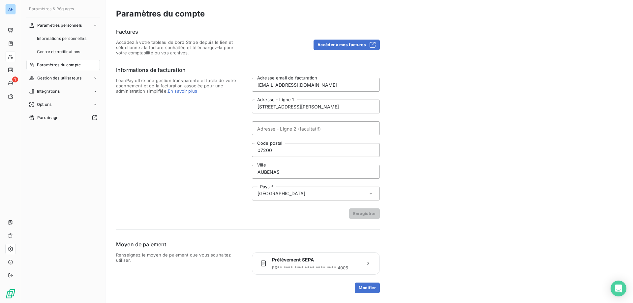
click at [82, 72] on nav "Paramètres personnels Informations personnelles Centre de notifications Paramèt…" at bounding box center [63, 71] width 74 height 103
click at [82, 75] on div "Gestion des utilisateurs" at bounding box center [63, 78] width 74 height 11
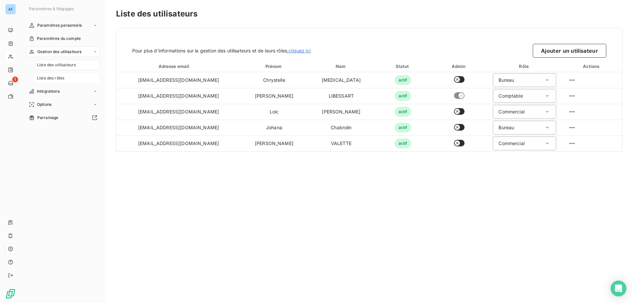
click at [74, 74] on div "Liste des rôles" at bounding box center [67, 78] width 66 height 11
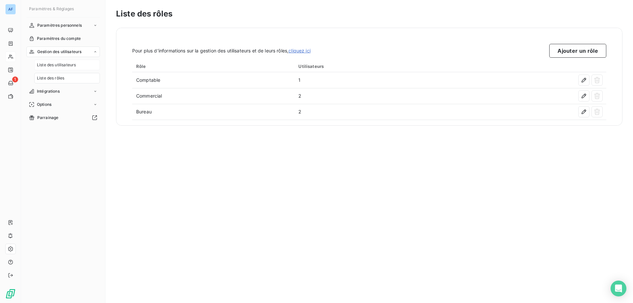
click at [73, 63] on span "Liste des utilisateurs" at bounding box center [56, 65] width 39 height 6
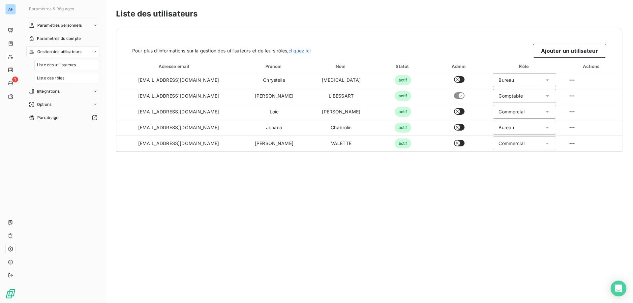
click at [74, 76] on div "Liste des rôles" at bounding box center [67, 78] width 66 height 11
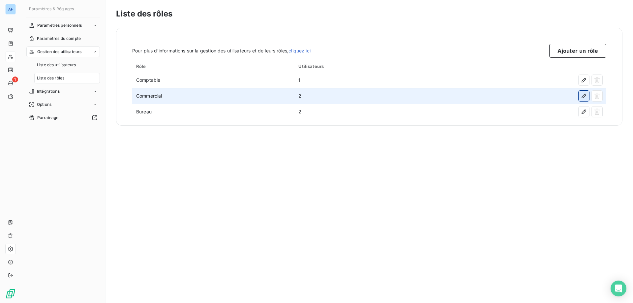
click at [585, 97] on icon "button" at bounding box center [583, 96] width 7 height 7
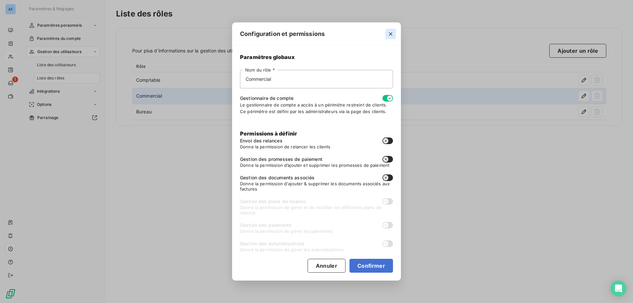
click at [395, 36] on button "button" at bounding box center [390, 34] width 11 height 11
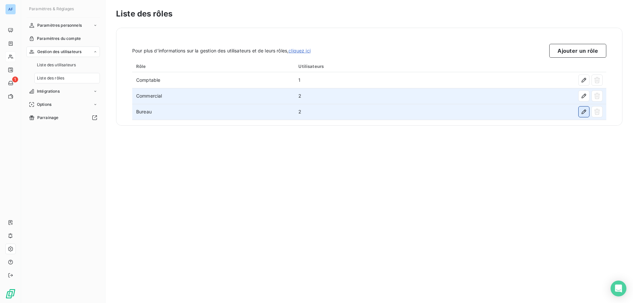
click at [585, 110] on icon "button" at bounding box center [583, 111] width 5 height 5
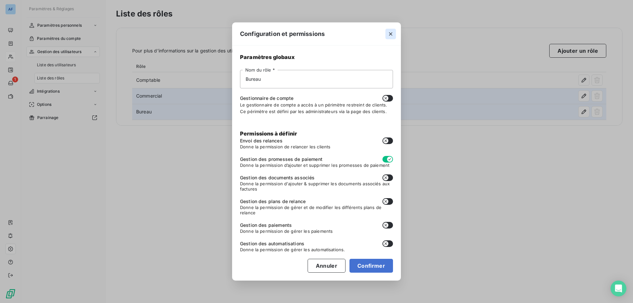
click at [390, 34] on icon "button" at bounding box center [390, 33] width 3 height 3
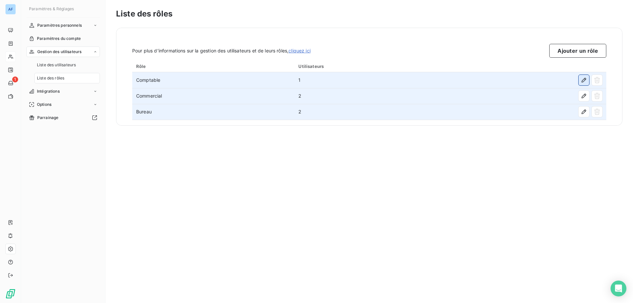
click at [581, 84] on button "button" at bounding box center [583, 80] width 11 height 11
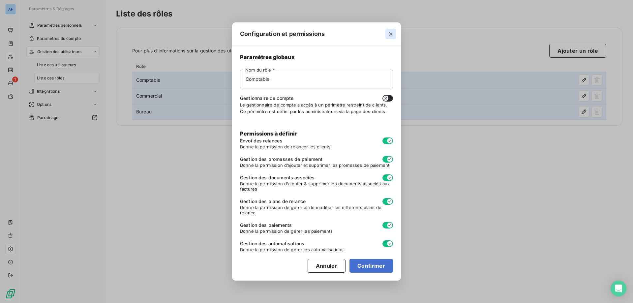
click at [392, 34] on icon "button" at bounding box center [390, 34] width 7 height 7
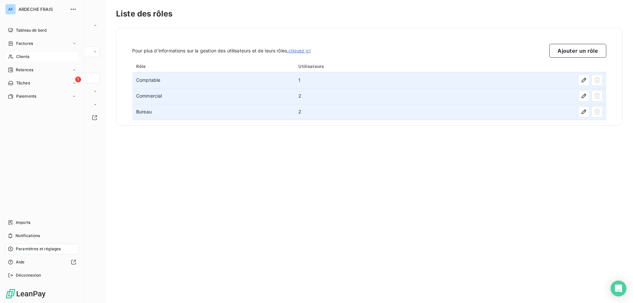
click at [21, 55] on span "Clients" at bounding box center [22, 57] width 13 height 6
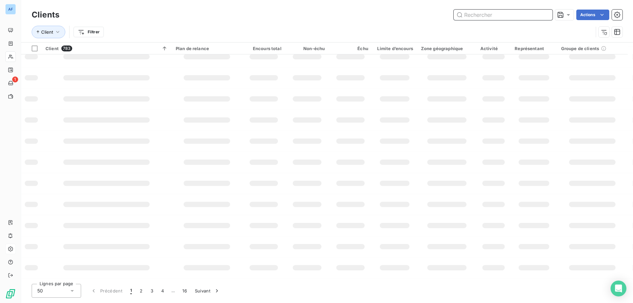
scroll to position [93, 0]
